Goal: Navigation & Orientation: Find specific page/section

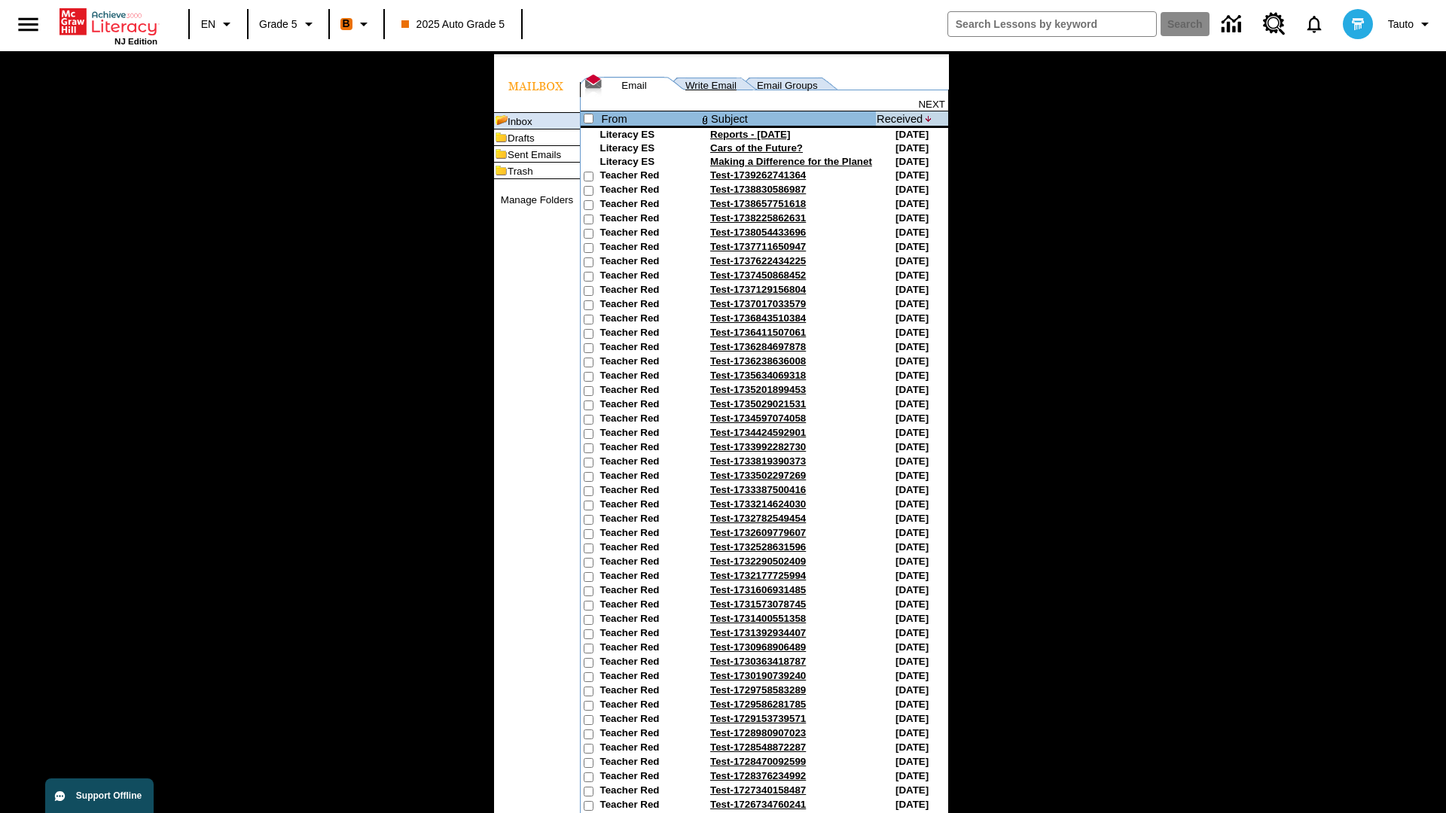
click at [701, 91] on link "Write Email" at bounding box center [710, 85] width 51 height 11
